Goal: Find contact information: Find contact information

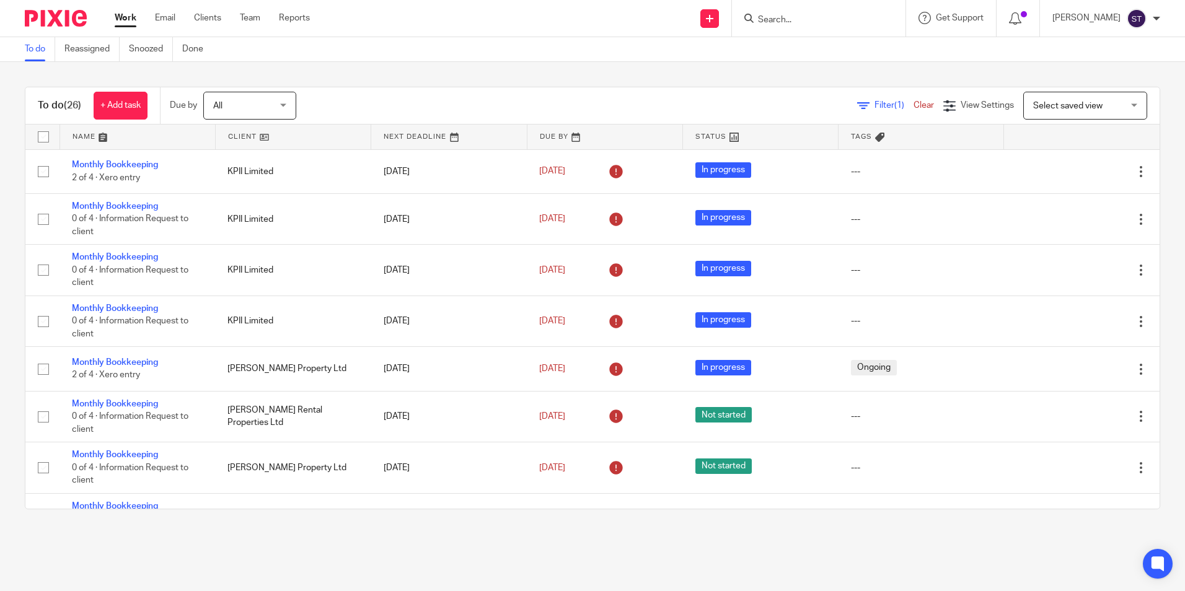
click at [785, 15] on input "Search" at bounding box center [813, 20] width 112 height 11
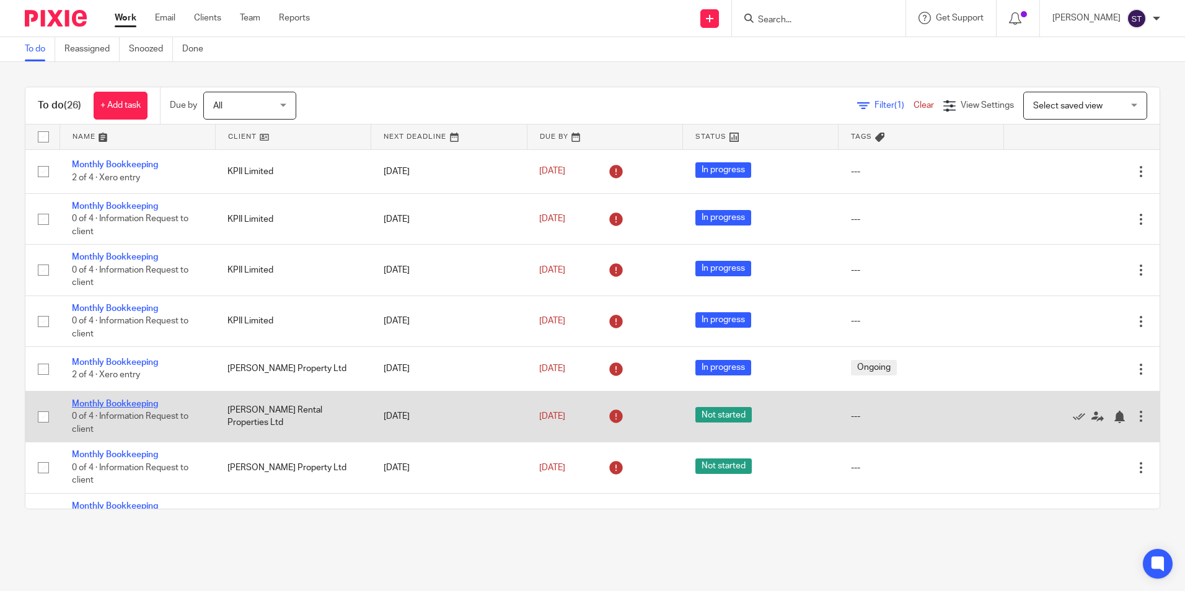
click at [130, 405] on link "Monthly Bookkeeping" at bounding box center [115, 404] width 86 height 9
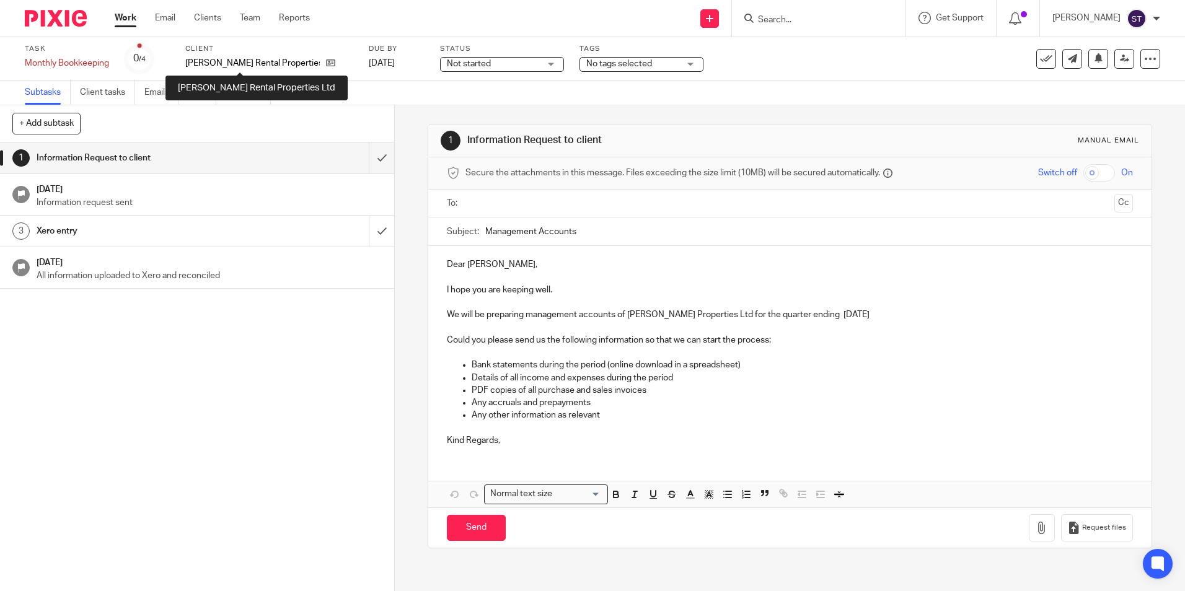
click at [259, 60] on p "[PERSON_NAME] Rental Properties Ltd" at bounding box center [252, 63] width 135 height 12
click at [201, 61] on p "[PERSON_NAME] Rental Properties Ltd" at bounding box center [252, 63] width 135 height 12
click at [326, 64] on icon at bounding box center [330, 62] width 9 height 9
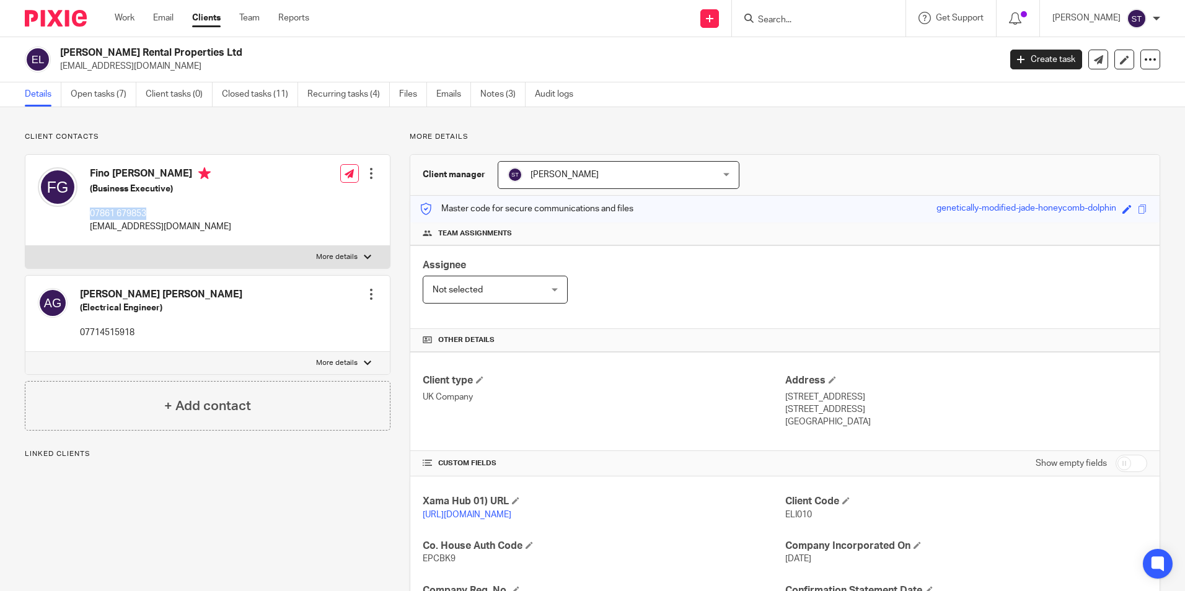
drag, startPoint x: 90, startPoint y: 211, endPoint x: 148, endPoint y: 213, distance: 57.7
click at [148, 213] on p "07861 679853" at bounding box center [160, 214] width 141 height 12
copy p "07861 679853"
